Goal: Check status: Check status

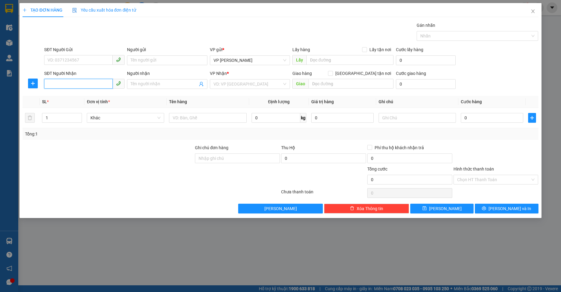
click at [94, 82] on input "SĐT Người Nhận" at bounding box center [78, 84] width 69 height 10
click at [533, 12] on icon "close" at bounding box center [532, 11] width 3 height 4
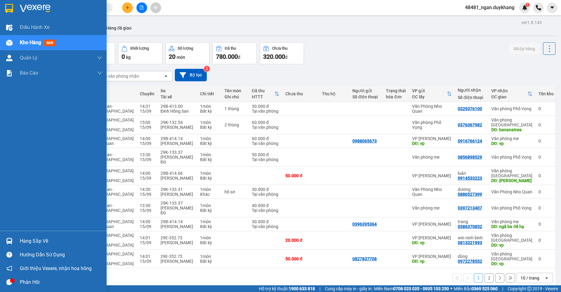
click at [10, 238] on img at bounding box center [9, 241] width 6 height 6
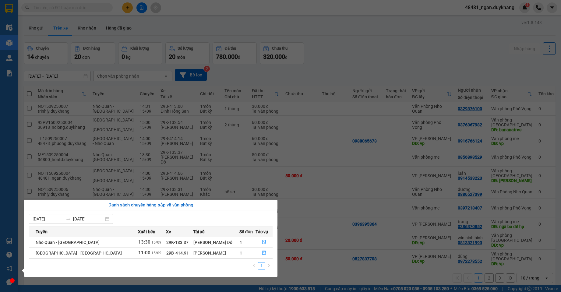
drag, startPoint x: 224, startPoint y: 28, endPoint x: 207, endPoint y: 5, distance: 28.4
click at [223, 25] on section "Kết quả tìm kiếm ( 0 ) Bộ lọc Ngày tạo đơn gần nhất No Data 48481_ngan.duykhang…" at bounding box center [280, 146] width 561 height 292
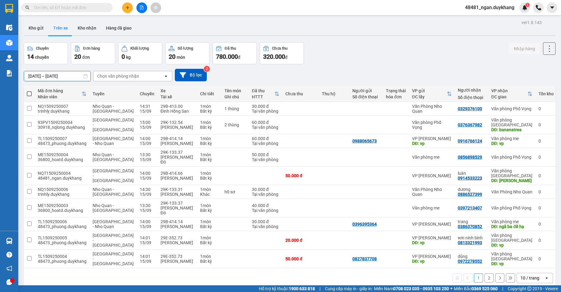
click at [62, 72] on input "[DATE] – [DATE]" at bounding box center [57, 76] width 66 height 10
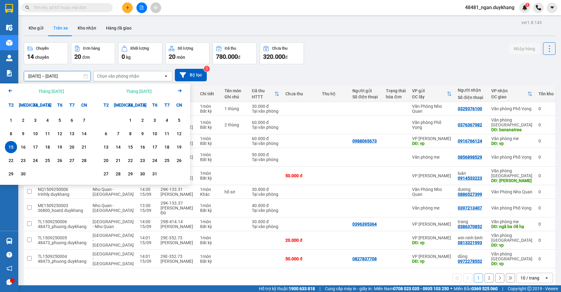
click at [62, 73] on input "[DATE] – [DATE]" at bounding box center [57, 76] width 66 height 10
click at [9, 143] on div "15" at bounding box center [11, 147] width 12 height 12
type input "[DATE] – [DATE]"
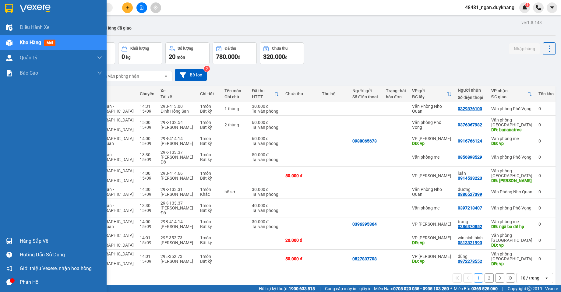
click at [9, 243] on img at bounding box center [9, 241] width 6 height 6
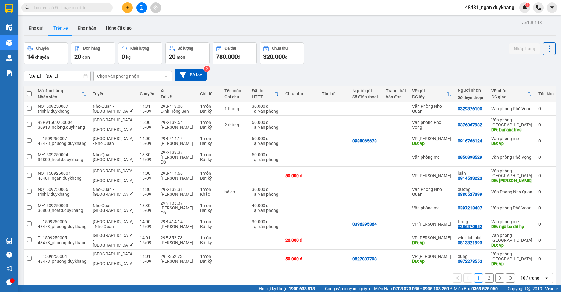
click at [347, 60] on section "Kết quả tìm kiếm ( 0 ) Bộ lọc Ngày tạo đơn gần nhất No Data 48481_ngan.duykhang…" at bounding box center [280, 146] width 561 height 292
